Goal: Task Accomplishment & Management: Use online tool/utility

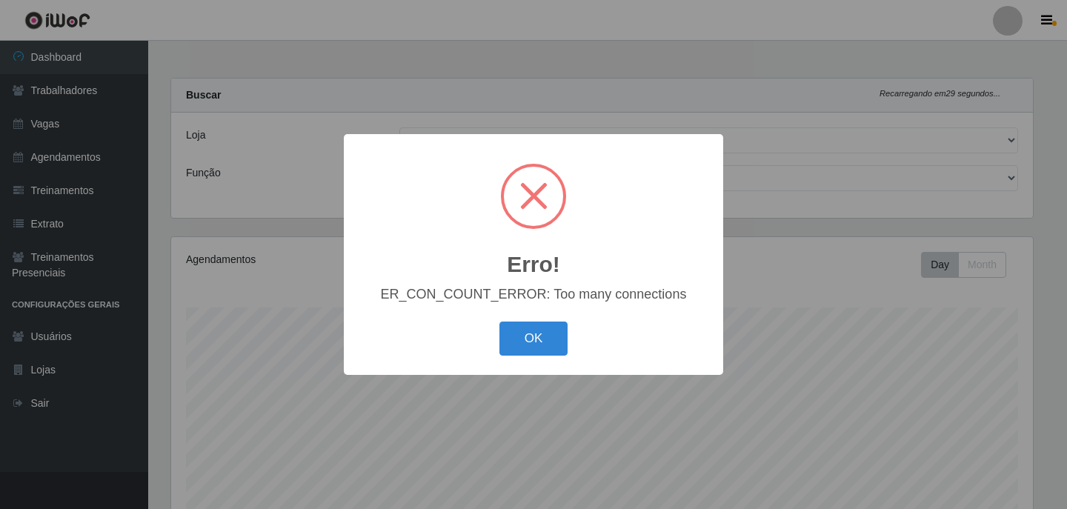
select select "452"
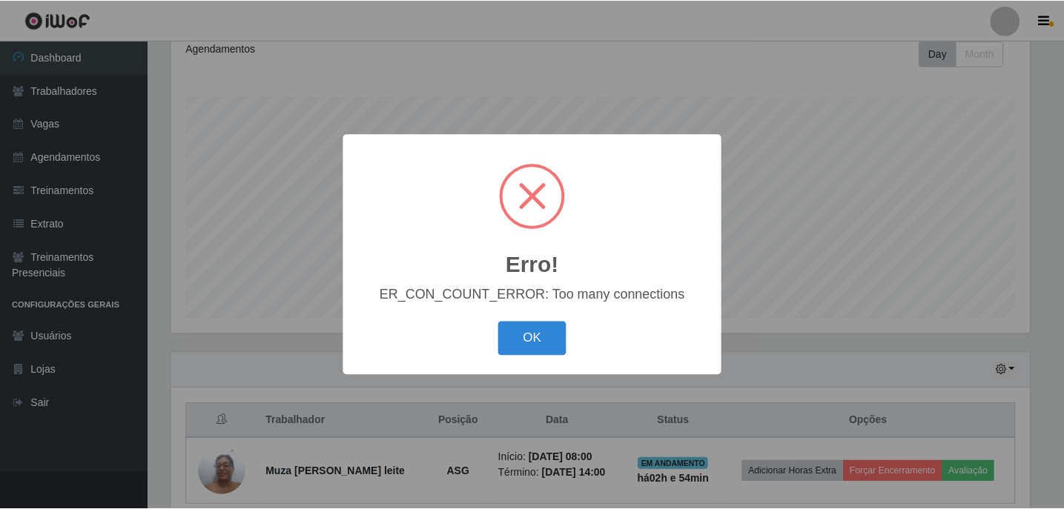
scroll to position [308, 862]
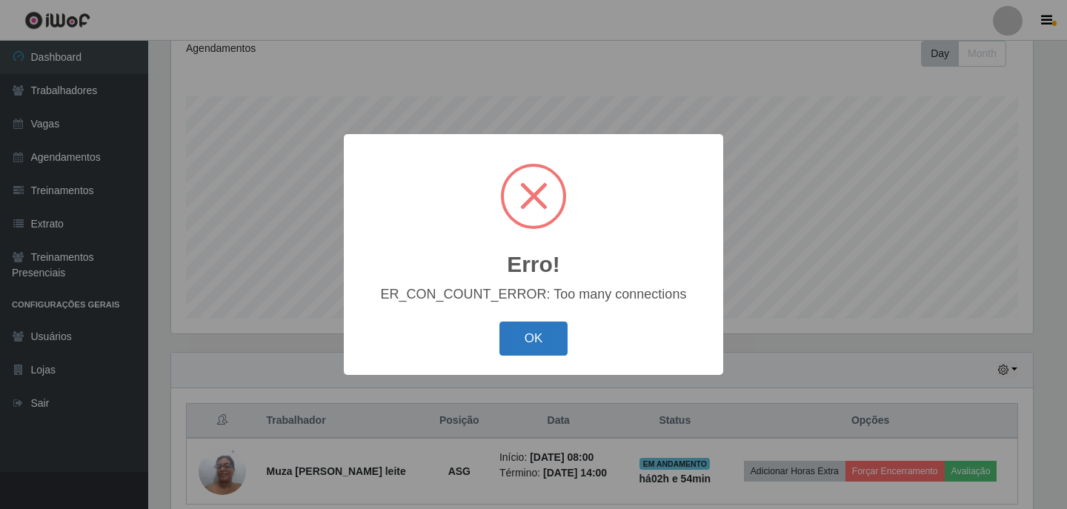
click at [540, 337] on button "OK" at bounding box center [534, 339] width 69 height 35
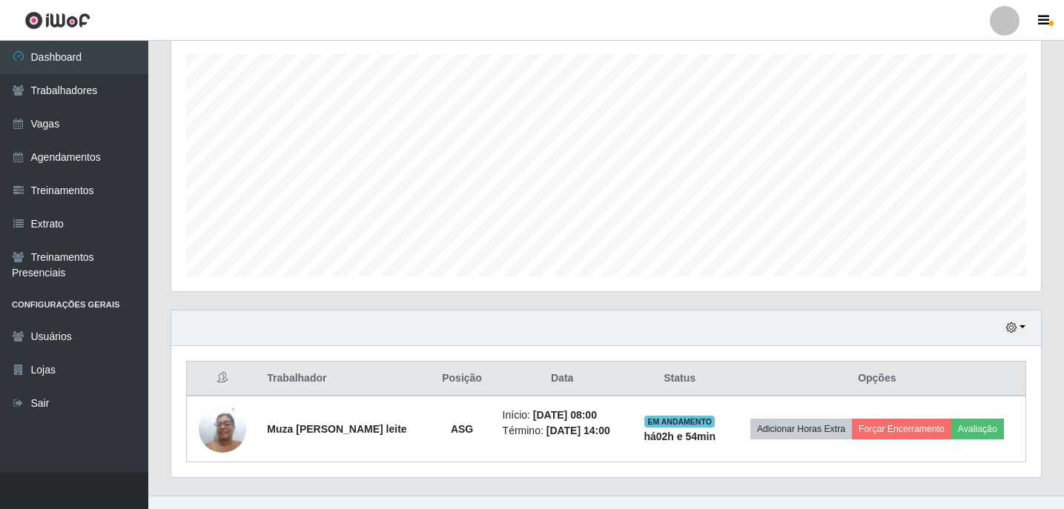
scroll to position [277, 0]
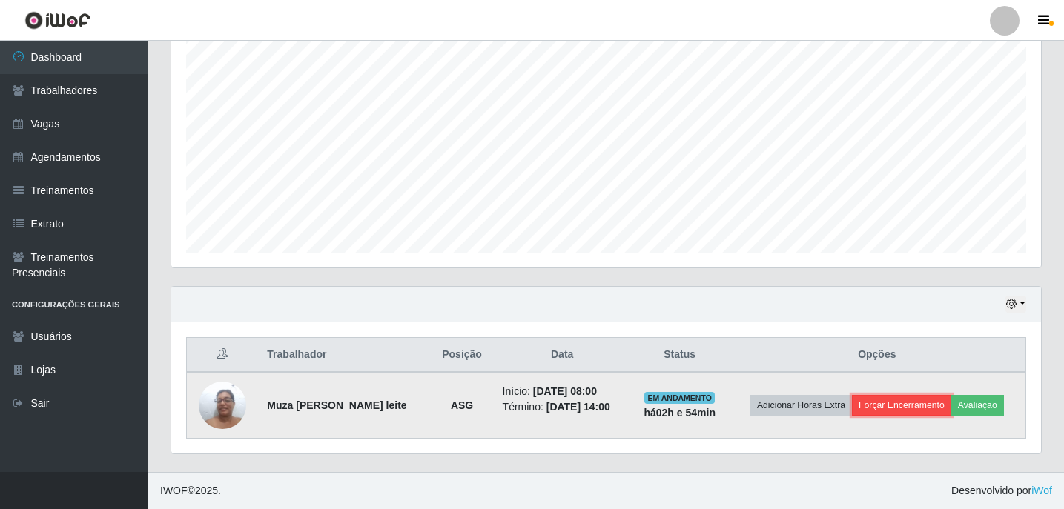
click at [907, 400] on button "Forçar Encerramento" at bounding box center [901, 405] width 99 height 21
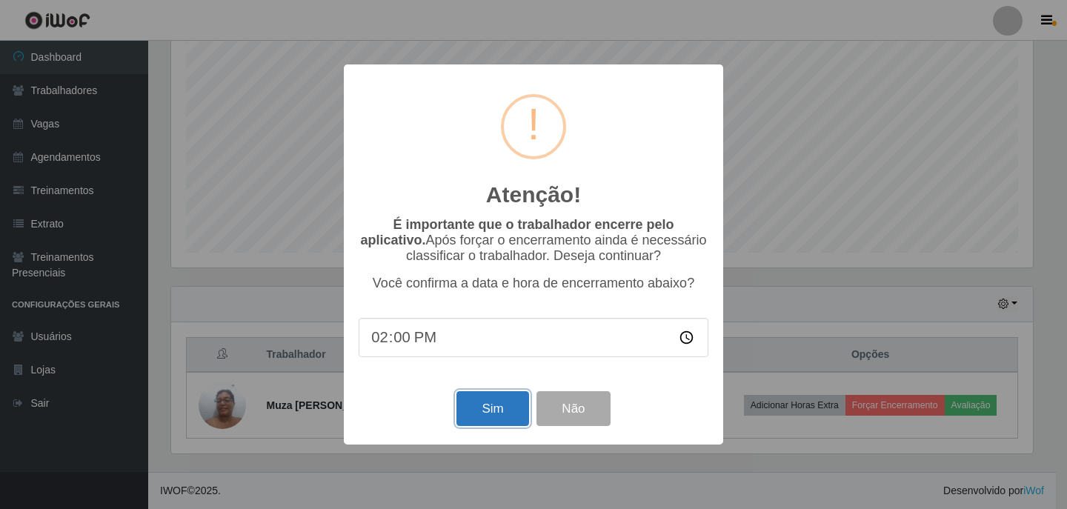
click at [486, 415] on button "Sim" at bounding box center [493, 408] width 72 height 35
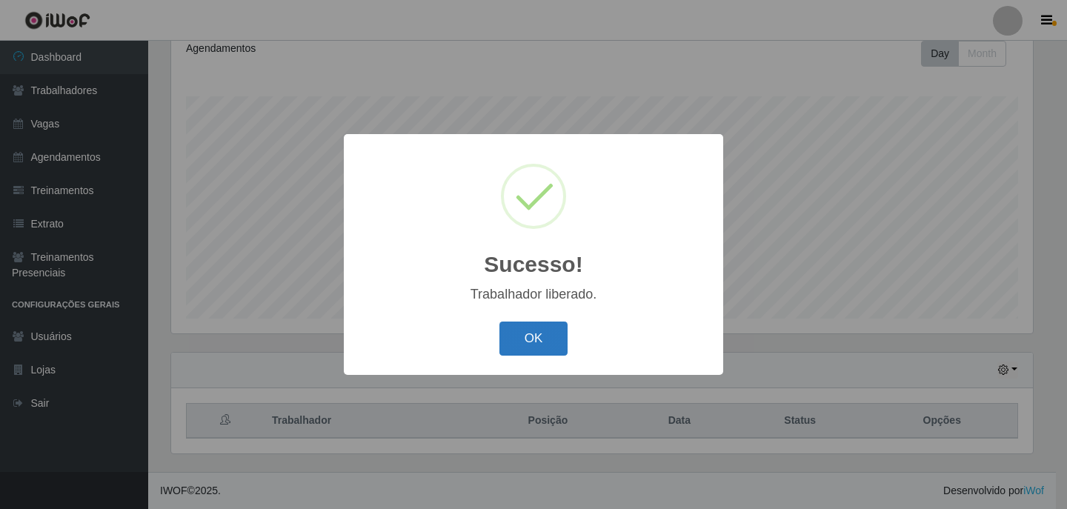
click at [546, 339] on button "OK" at bounding box center [534, 339] width 69 height 35
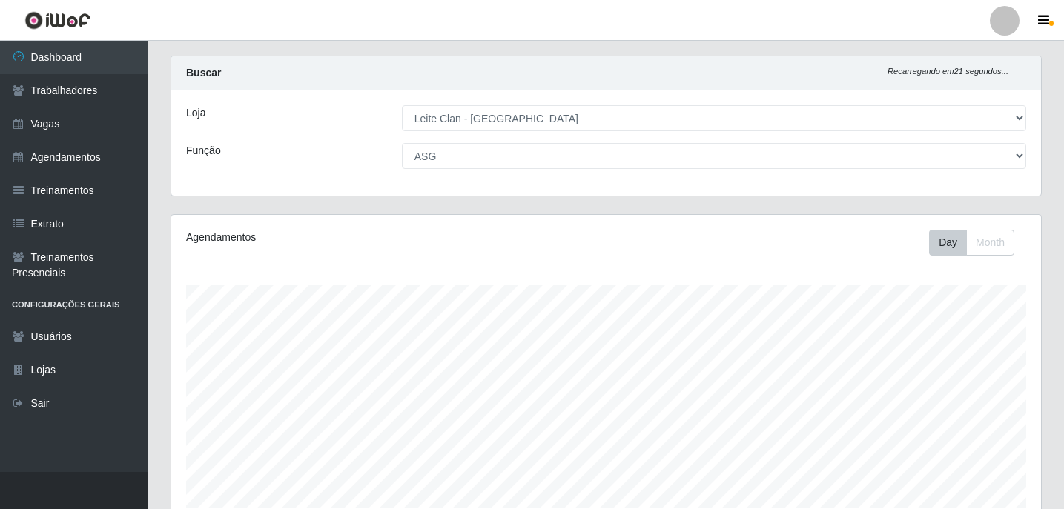
scroll to position [0, 0]
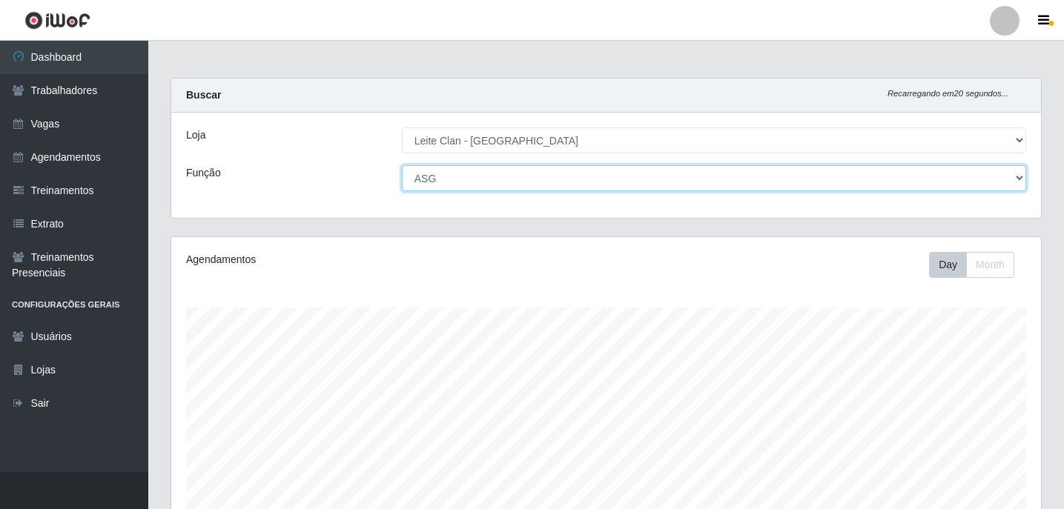
click at [468, 181] on select "[Selecione...] ASG ASG + Carregador e Descarregador de Caminhão Carregador e De…" at bounding box center [714, 178] width 624 height 26
select select "138"
click at [402, 165] on select "[Selecione...] ASG ASG + Carregador e Descarregador de Caminhão Carregador e De…" at bounding box center [714, 178] width 624 height 26
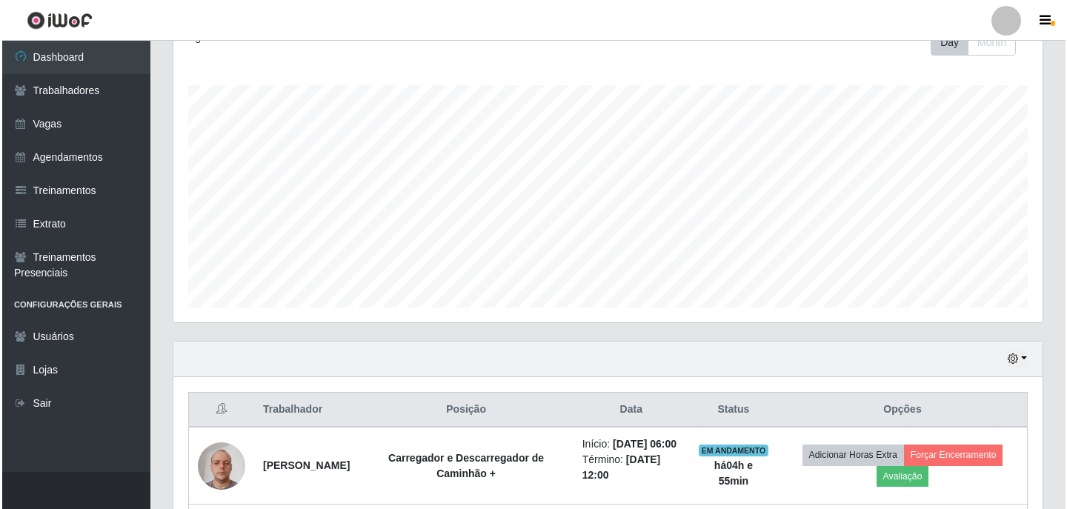
scroll to position [397, 0]
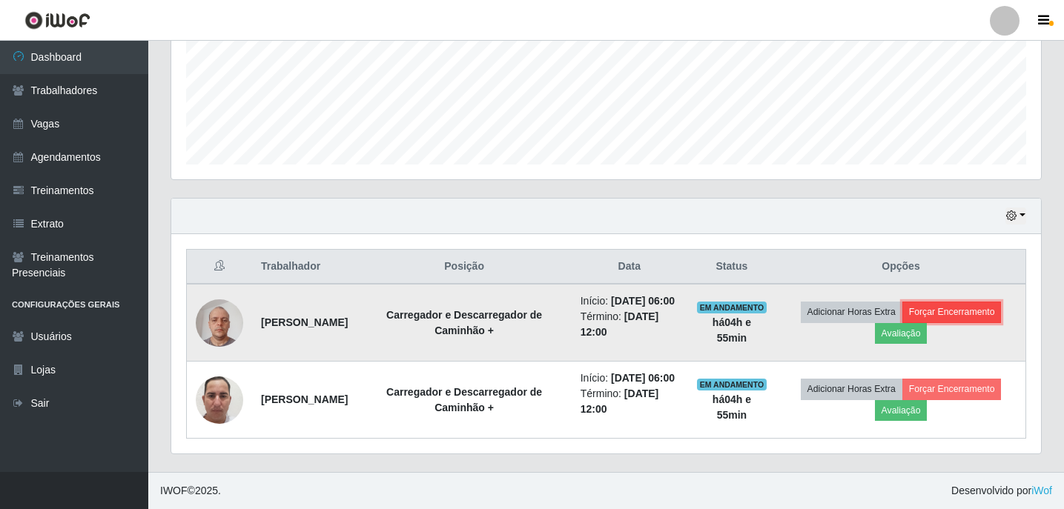
click at [920, 302] on button "Forçar Encerramento" at bounding box center [951, 312] width 99 height 21
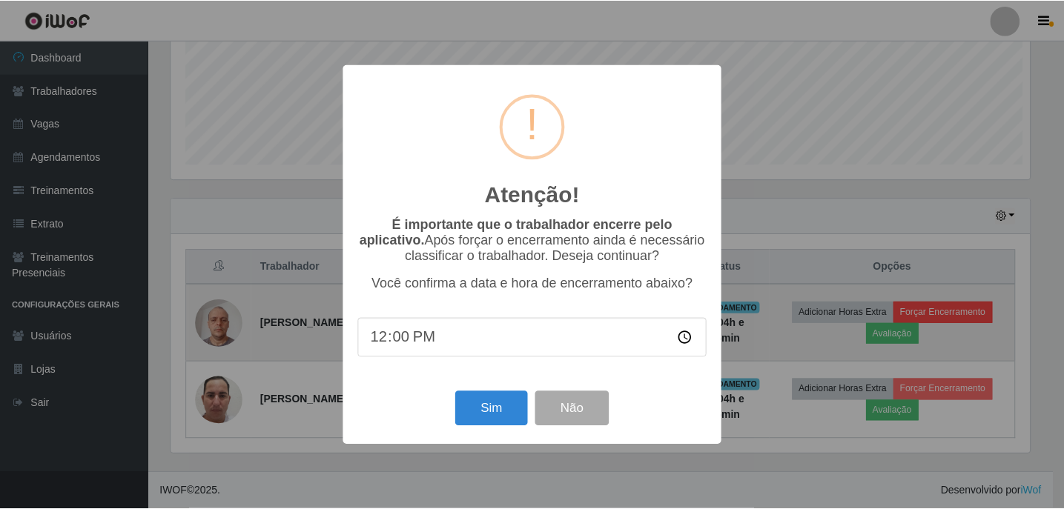
scroll to position [308, 862]
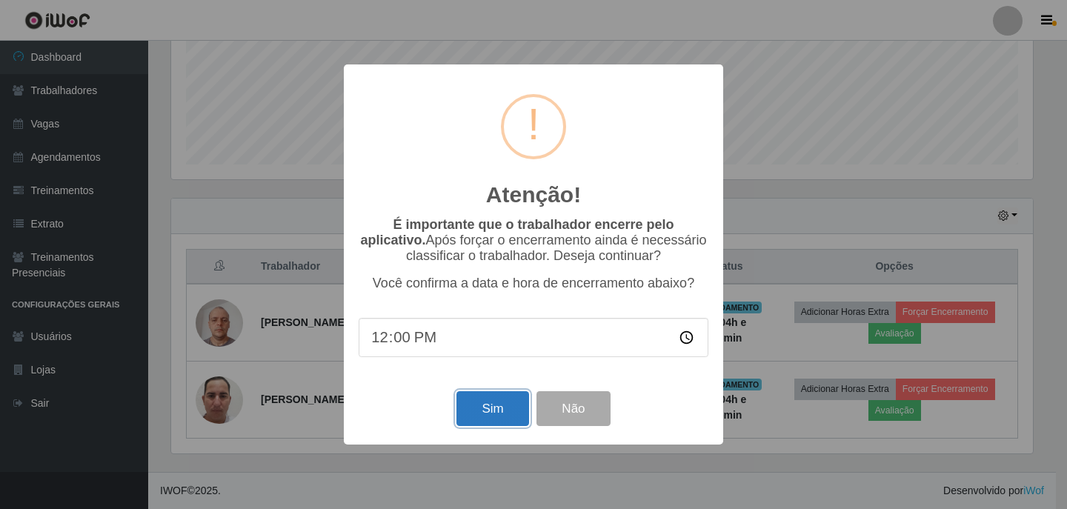
click at [506, 402] on button "Sim" at bounding box center [493, 408] width 72 height 35
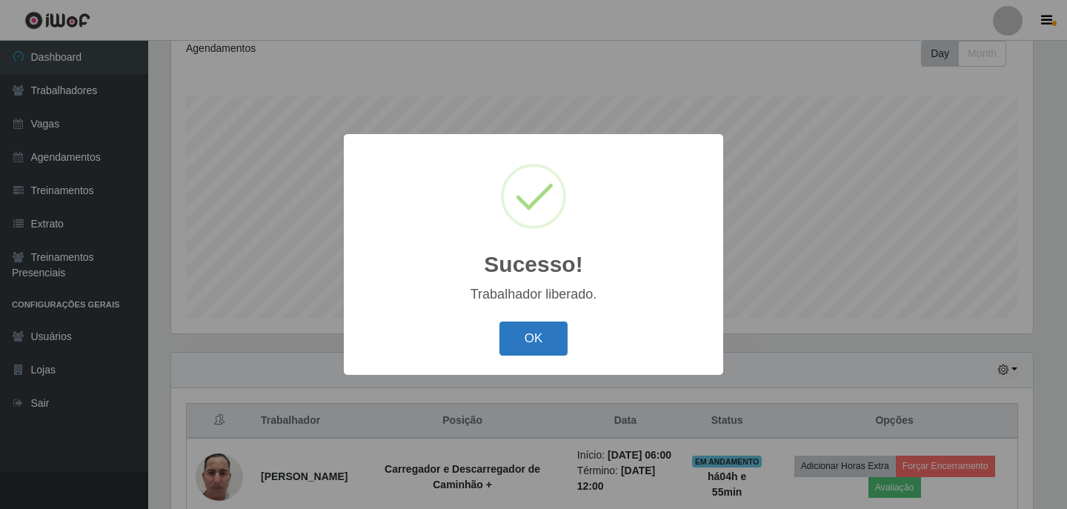
click at [516, 339] on button "OK" at bounding box center [534, 339] width 69 height 35
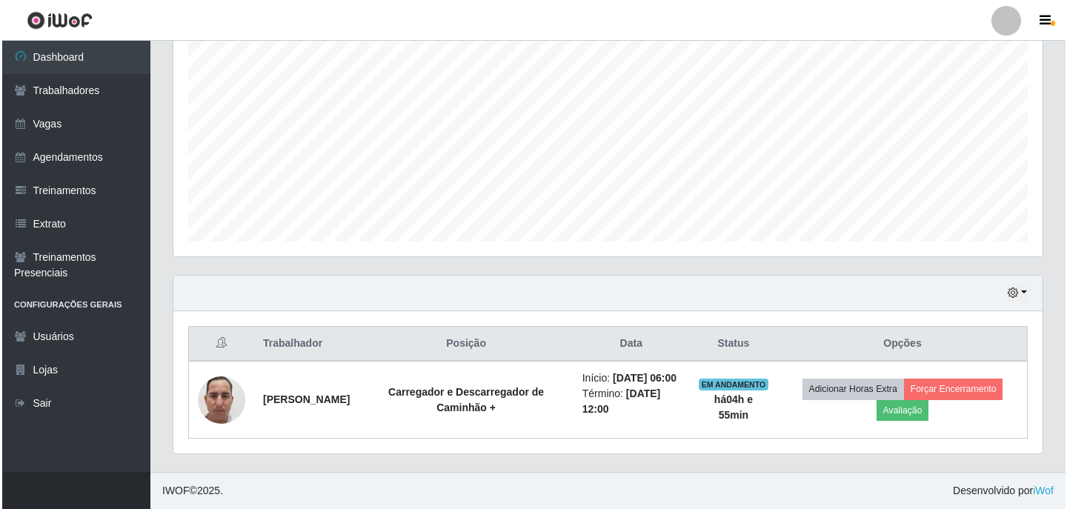
scroll to position [304, 0]
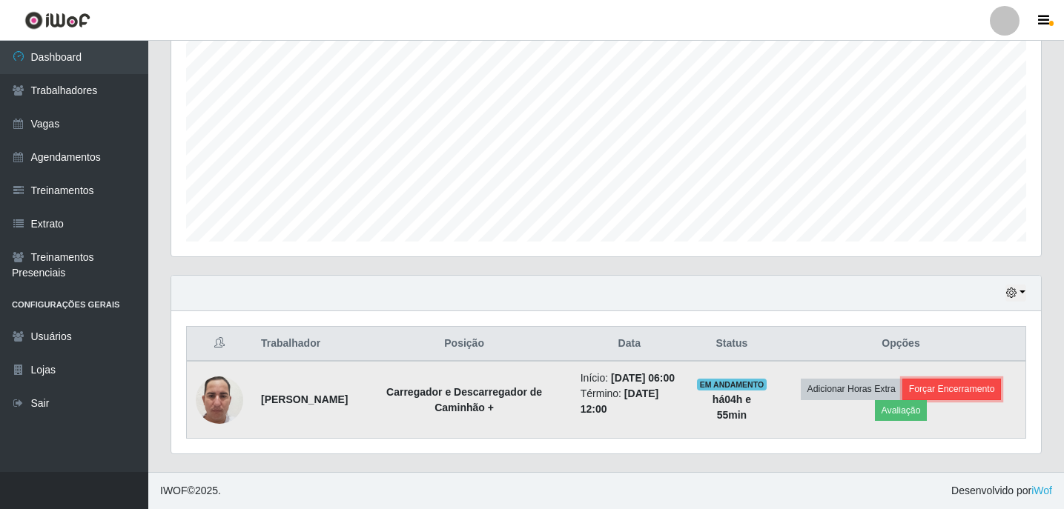
click at [933, 379] on button "Forçar Encerramento" at bounding box center [951, 389] width 99 height 21
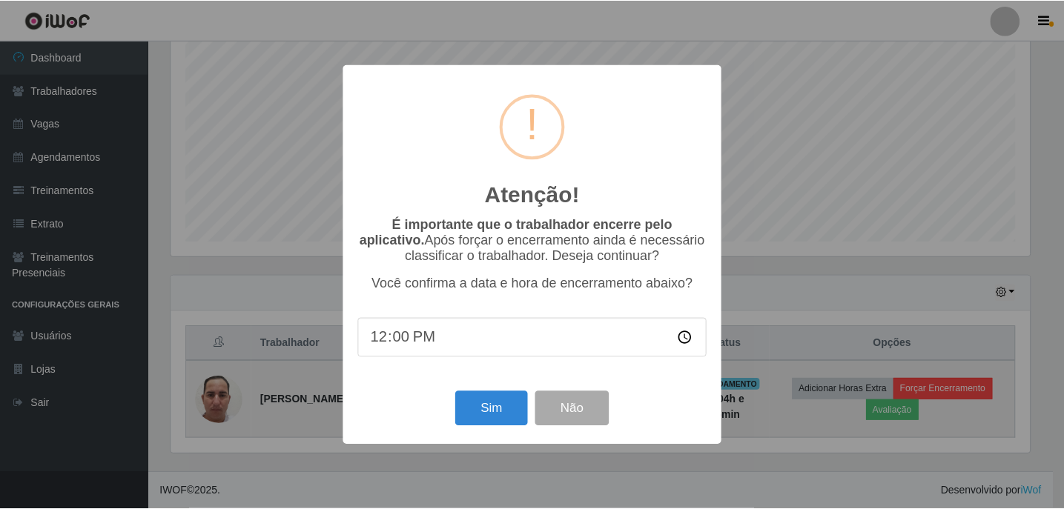
scroll to position [308, 862]
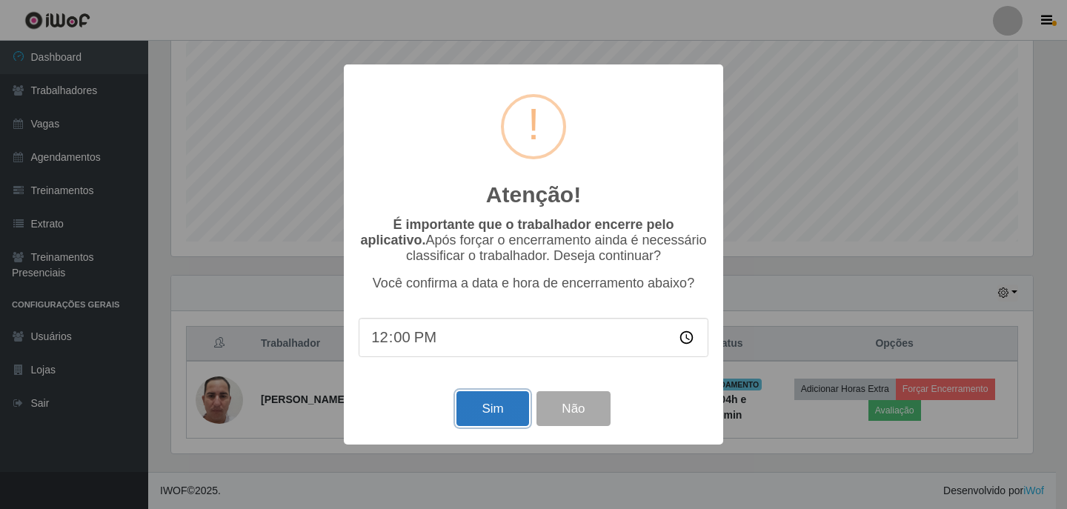
click at [499, 405] on button "Sim" at bounding box center [493, 408] width 72 height 35
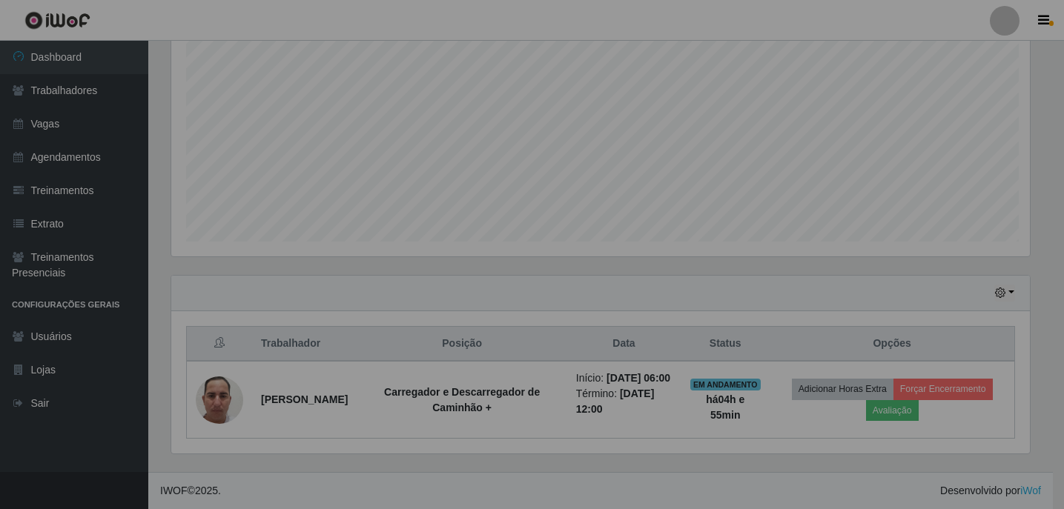
scroll to position [0, 0]
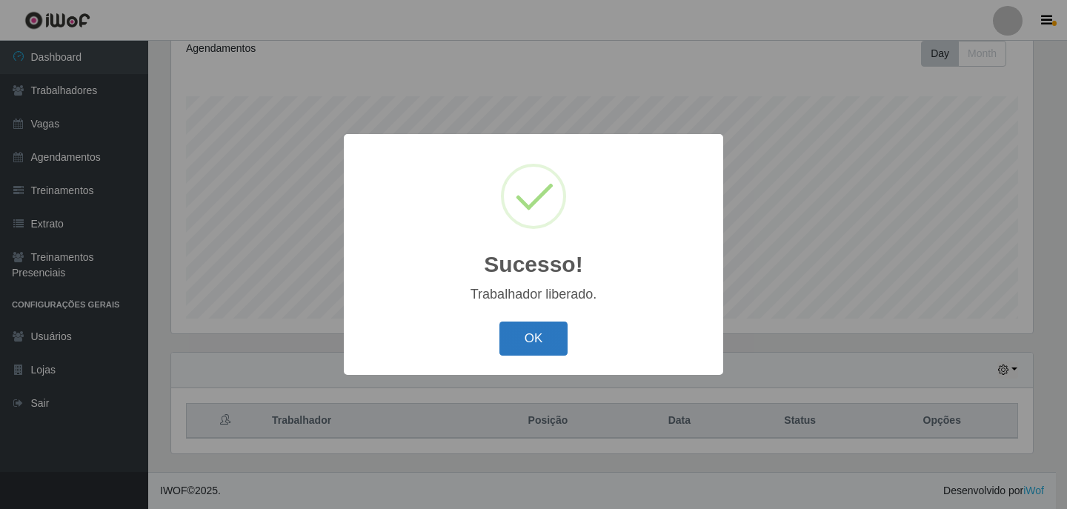
click at [545, 353] on button "OK" at bounding box center [534, 339] width 69 height 35
